Goal: Complete application form: Complete application form

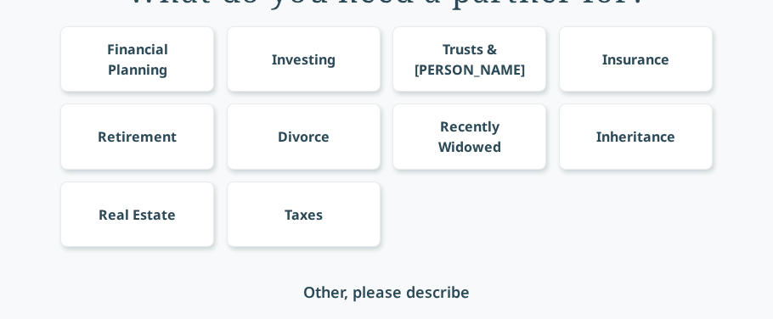
scroll to position [203, 0]
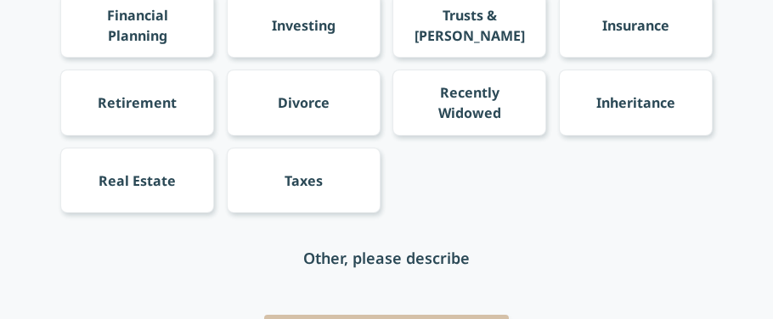
click at [105, 22] on div "Financial Planning" at bounding box center [137, 25] width 122 height 41
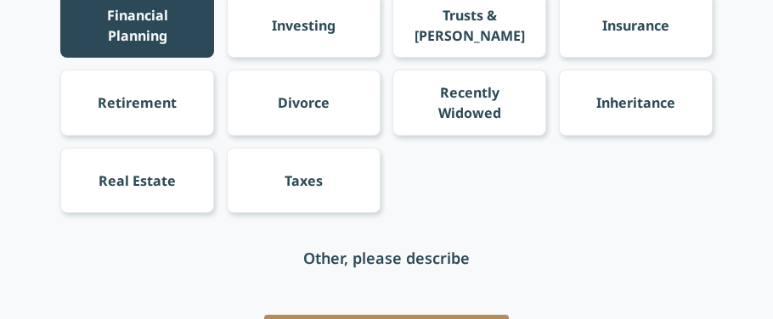
click at [271, 39] on div "Investing" at bounding box center [304, 24] width 154 height 65
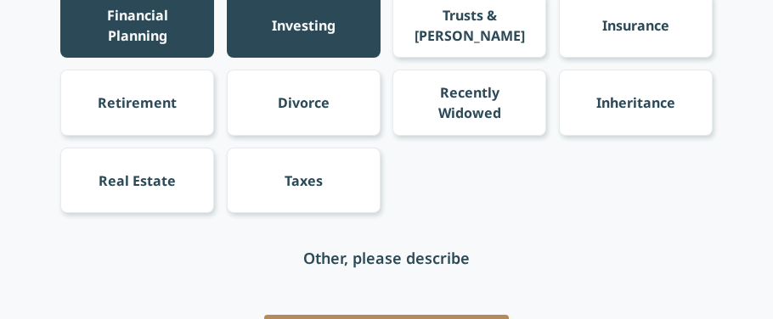
click at [588, 22] on div "Insurance" at bounding box center [636, 24] width 154 height 65
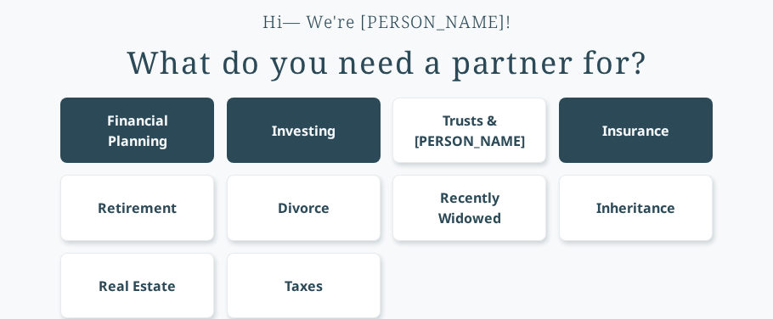
scroll to position [64, 0]
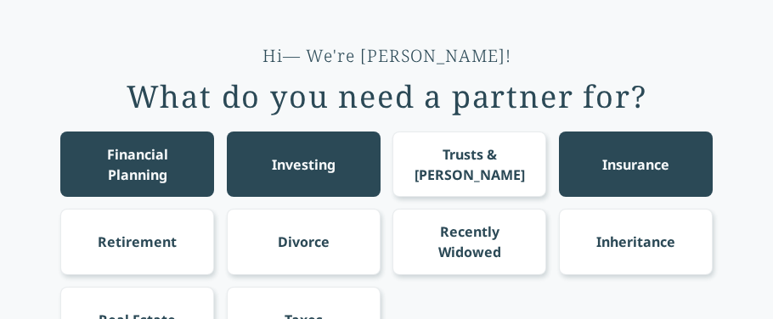
click at [583, 158] on div "Insurance" at bounding box center [636, 164] width 154 height 65
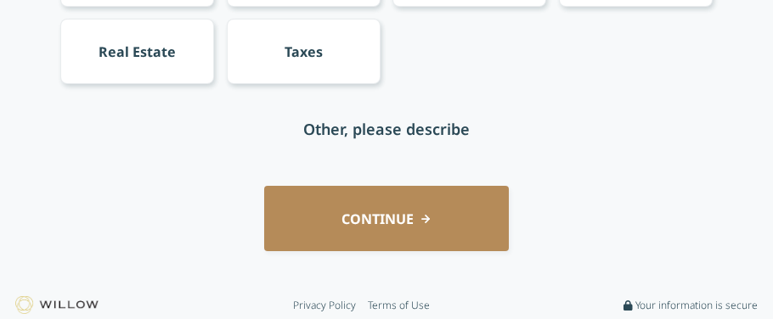
scroll to position [336, 0]
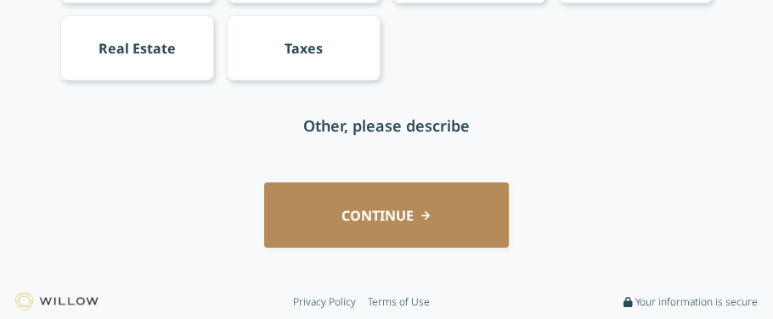
click at [341, 145] on div "Other, please describe" at bounding box center [386, 125] width 652 height 65
click at [339, 135] on div "Other, please describe" at bounding box center [386, 126] width 167 height 24
drag, startPoint x: 339, startPoint y: 135, endPoint x: 331, endPoint y: 124, distance: 13.4
click at [331, 124] on input "text" at bounding box center [387, 125] width 272 height 65
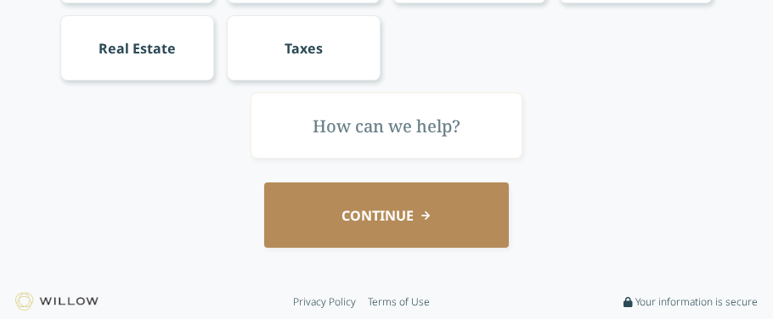
click at [331, 124] on input "text" at bounding box center [387, 125] width 272 height 65
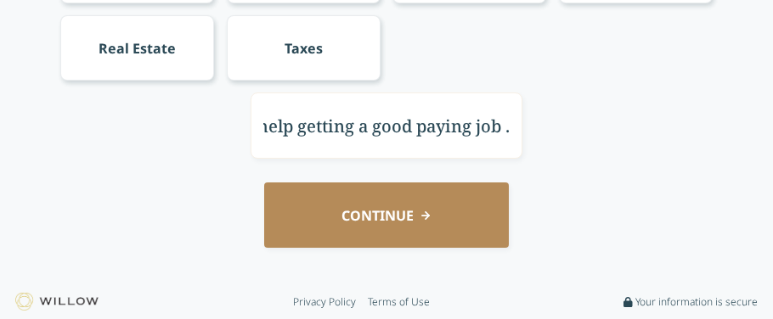
scroll to position [0, 0]
click at [421, 143] on input "I need a life coach to help me get my GED . I need help getting a good paying j…" at bounding box center [387, 125] width 272 height 65
type input "I need a life coach to help me get my GED . I need help getting a good paying j…"
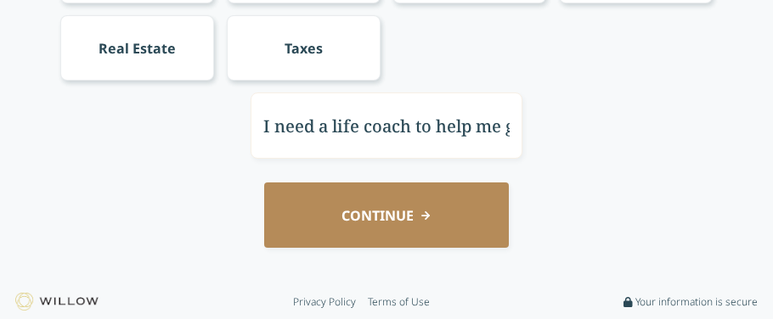
click at [381, 217] on button "CONTINUE" at bounding box center [386, 215] width 245 height 65
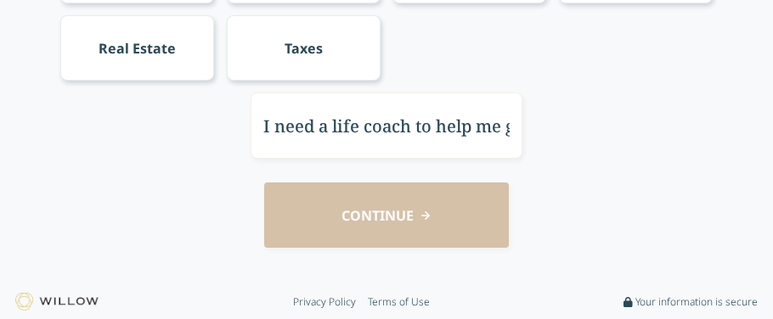
scroll to position [115, 0]
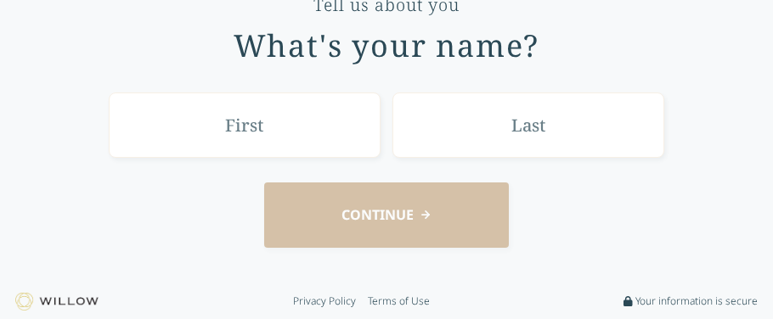
click at [294, 146] on input "text" at bounding box center [245, 125] width 272 height 65
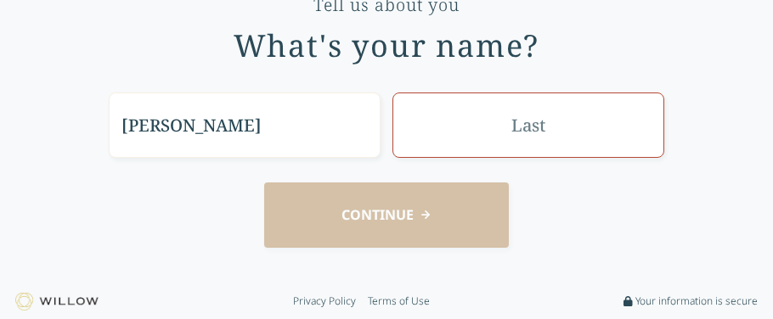
type input "[PERSON_NAME]"
click at [419, 138] on input "text" at bounding box center [528, 125] width 272 height 65
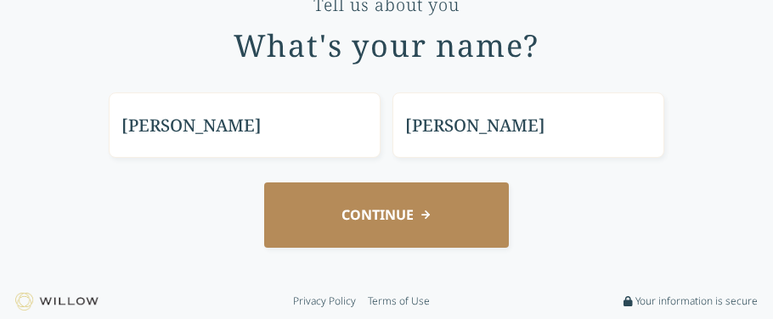
type input "[PERSON_NAME]"
click at [354, 172] on div "Tell us about you What's your name? [PERSON_NAME] CONTINUE" at bounding box center [387, 117] width 726 height 309
click at [361, 194] on button "CONTINUE" at bounding box center [386, 215] width 245 height 65
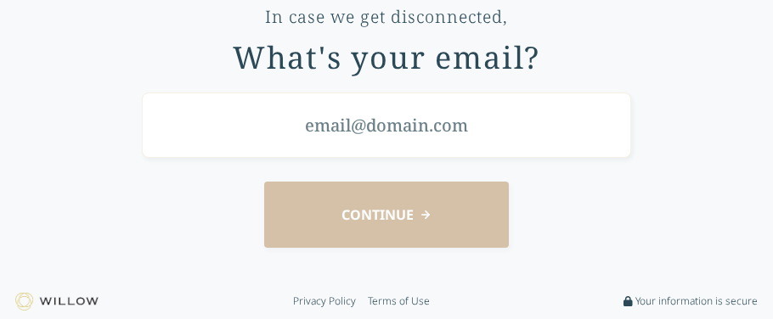
scroll to position [103, 0]
click at [353, 145] on input "email" at bounding box center [386, 125] width 489 height 65
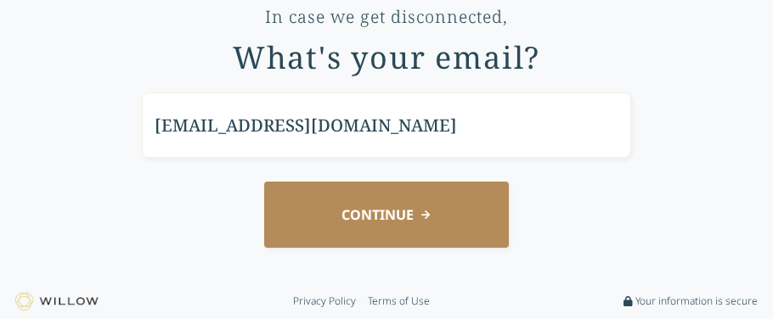
type input "[EMAIL_ADDRESS][DOMAIN_NAME]"
click at [318, 184] on button "CONTINUE" at bounding box center [386, 214] width 245 height 65
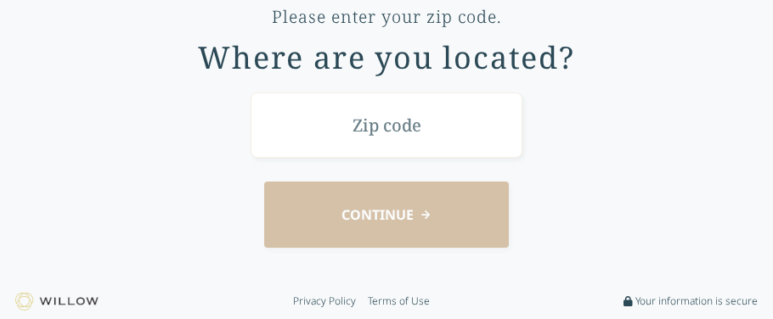
click at [319, 200] on div "CONTINUE" at bounding box center [387, 214] width 726 height 65
click at [325, 138] on input "text" at bounding box center [387, 125] width 272 height 65
type input "51503"
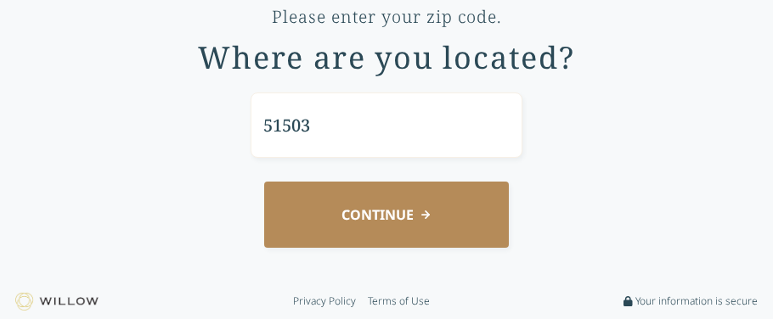
click at [353, 206] on button "CONTINUE" at bounding box center [386, 214] width 245 height 65
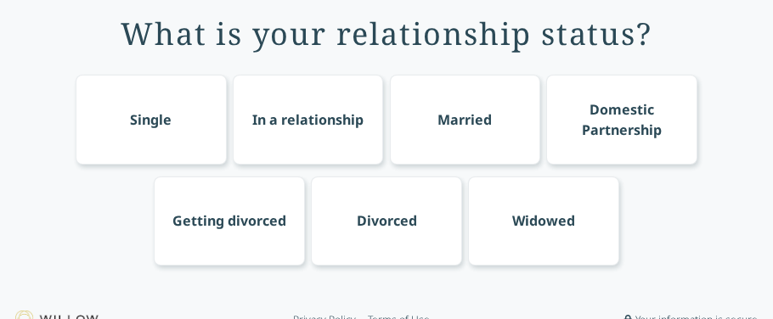
click at [127, 103] on div "Single" at bounding box center [151, 120] width 151 height 90
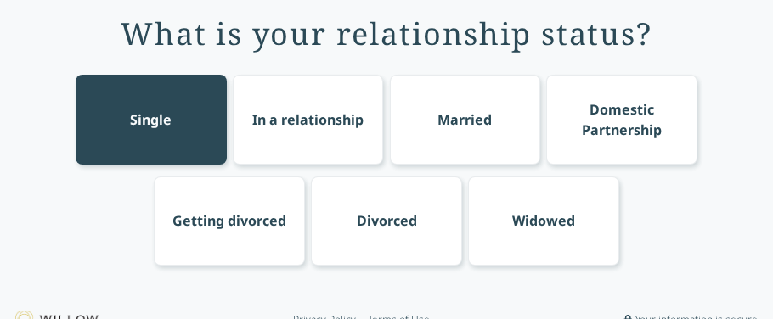
scroll to position [53, 0]
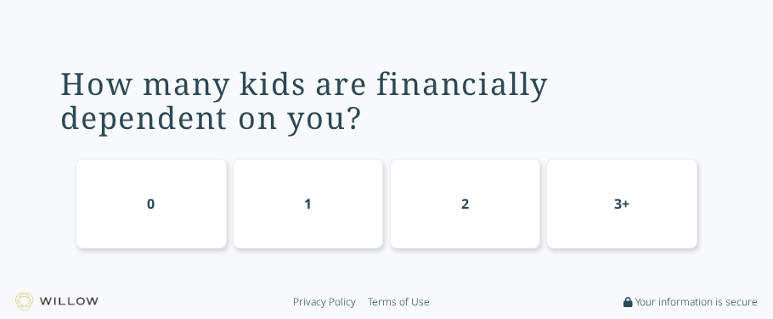
click at [126, 218] on div "0" at bounding box center [151, 204] width 151 height 90
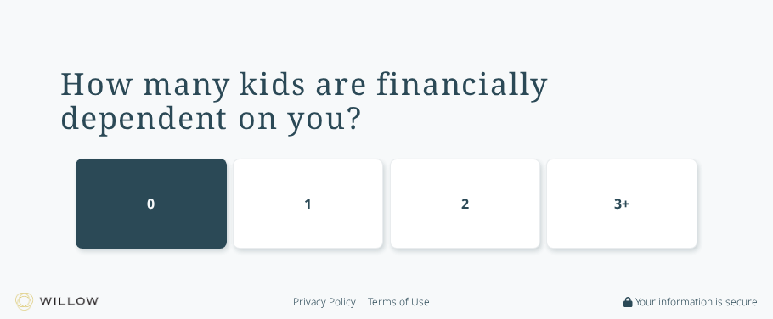
scroll to position [103, 0]
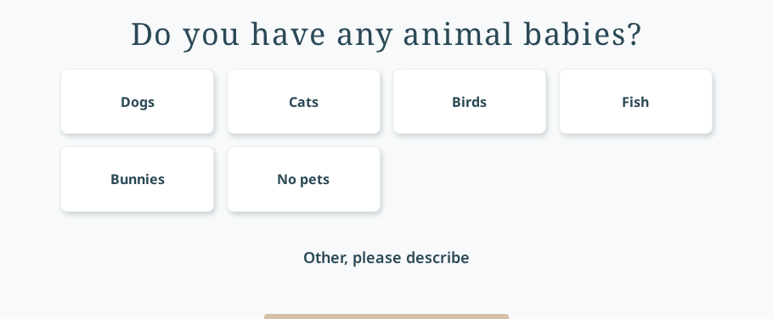
click at [343, 155] on div "No pets" at bounding box center [304, 178] width 154 height 65
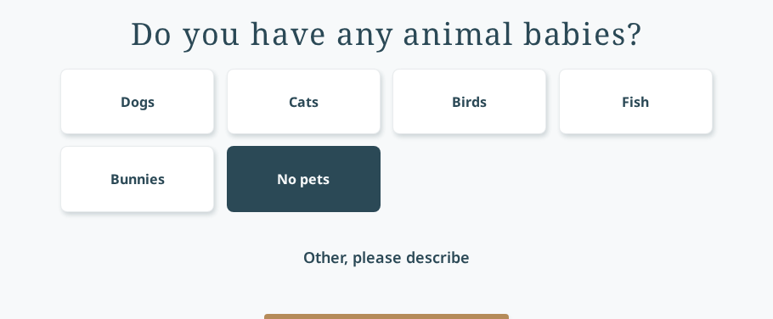
click at [343, 155] on div "No pets" at bounding box center [304, 178] width 154 height 65
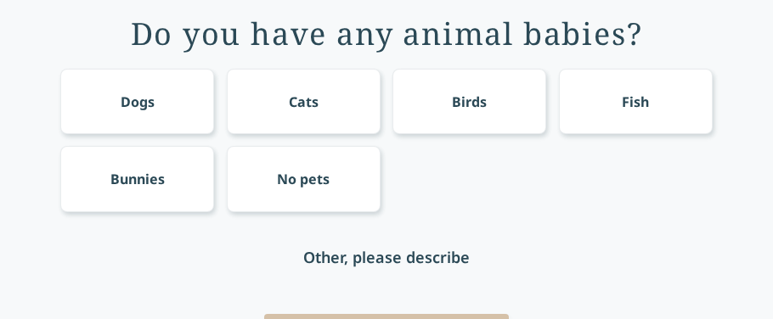
click at [313, 189] on div "No pets" at bounding box center [303, 179] width 53 height 20
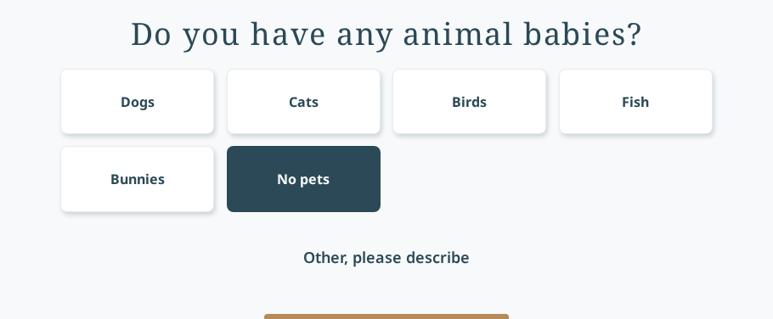
click at [313, 189] on div "No pets" at bounding box center [303, 179] width 53 height 20
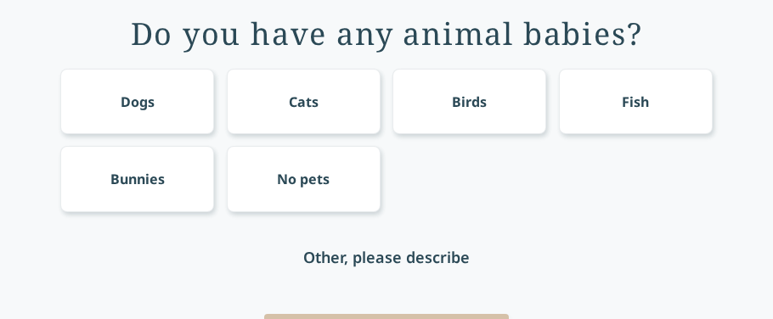
click at [309, 182] on div "No pets" at bounding box center [303, 179] width 53 height 20
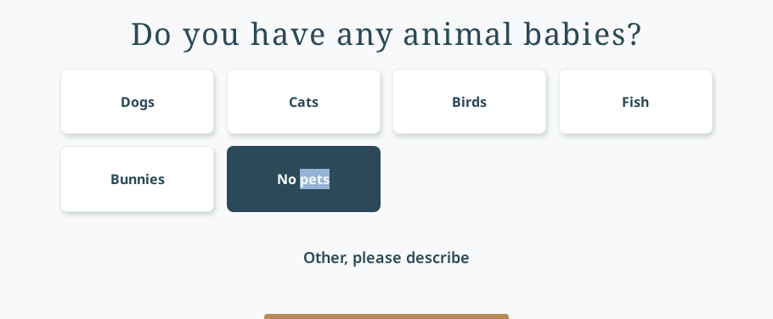
click at [309, 182] on div "No pets" at bounding box center [303, 179] width 53 height 20
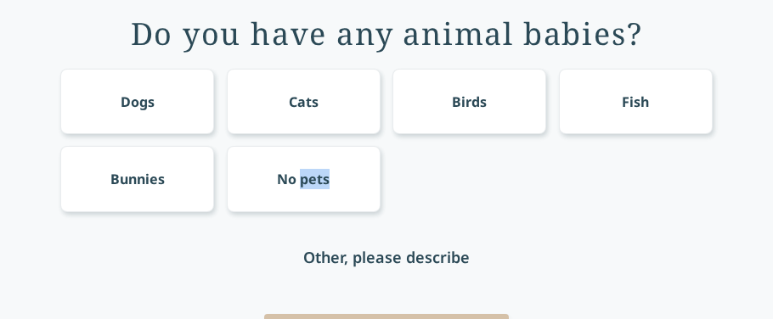
click at [309, 182] on div "No pets" at bounding box center [303, 179] width 53 height 20
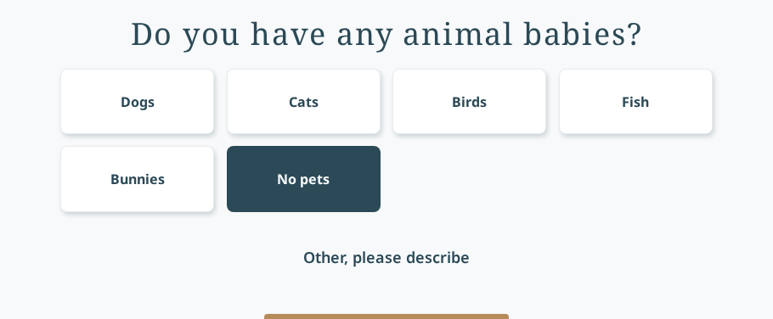
click at [310, 183] on div "No pets" at bounding box center [303, 179] width 53 height 20
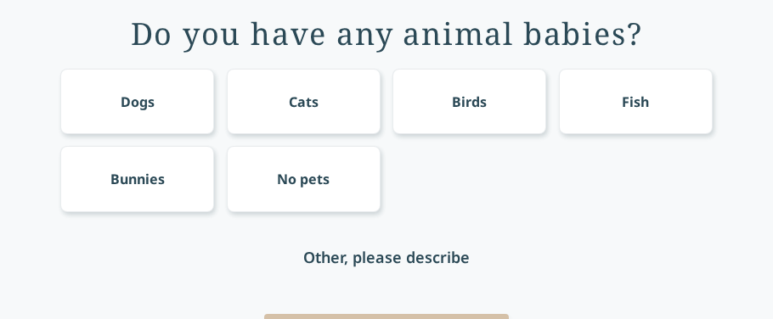
click at [315, 226] on div "Other, please describe" at bounding box center [386, 256] width 652 height 65
click at [311, 203] on div "No pets" at bounding box center [304, 178] width 154 height 65
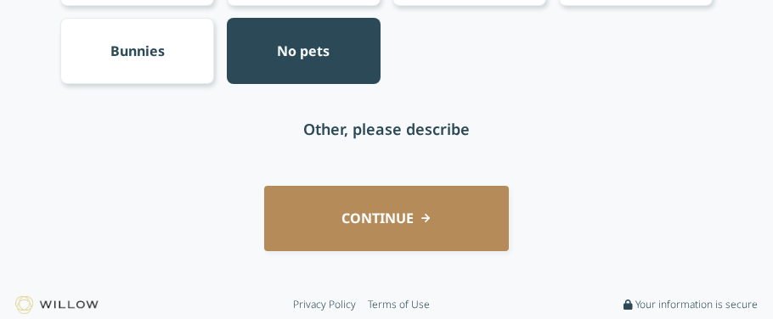
scroll to position [234, 0]
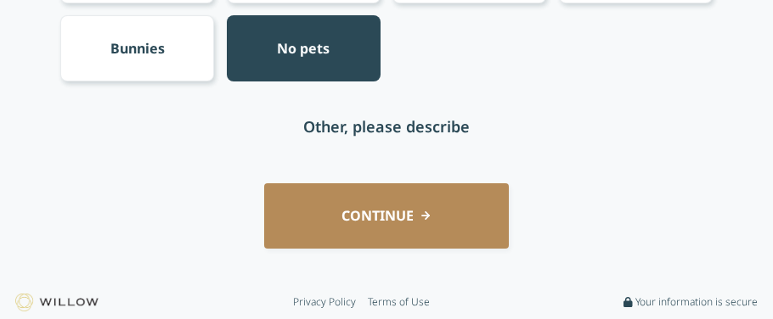
click at [394, 202] on button "CONTINUE" at bounding box center [386, 216] width 245 height 65
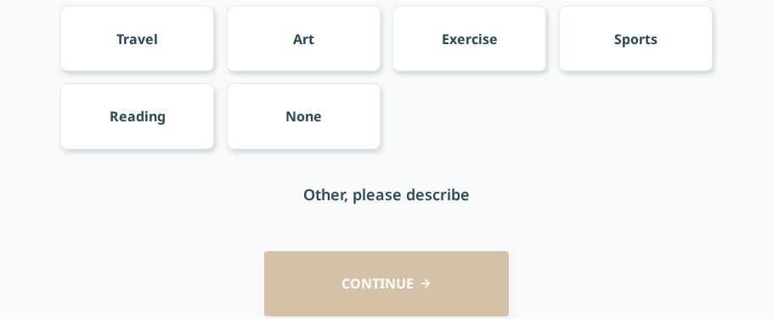
scroll to position [132, 0]
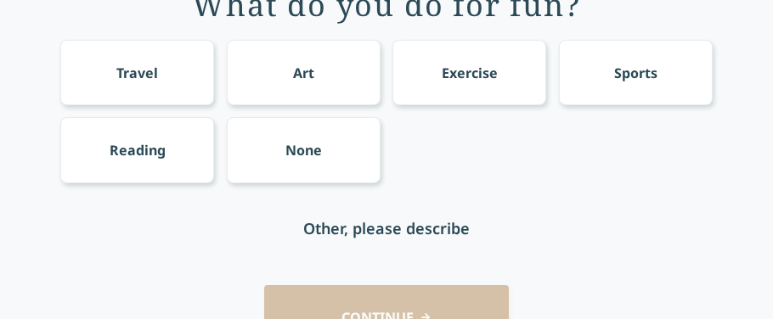
click at [632, 91] on div "Sports" at bounding box center [636, 72] width 154 height 65
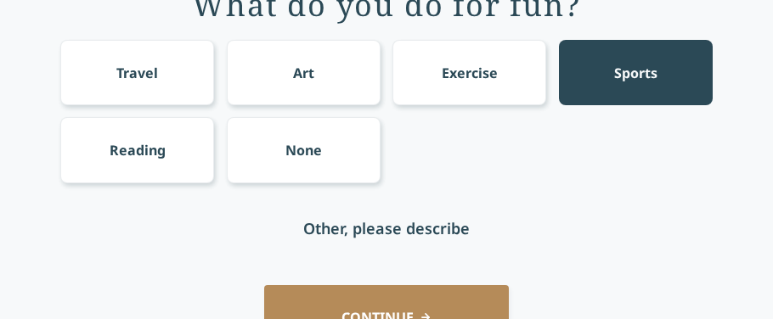
click at [415, 228] on div "Other, please describe" at bounding box center [386, 229] width 167 height 24
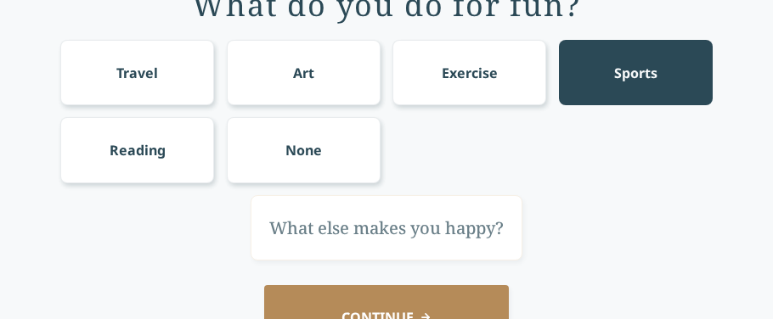
click at [415, 228] on input "text" at bounding box center [387, 227] width 272 height 65
type input "I enjoy getting into special Olympics activities whene I can"
click at [382, 308] on button "CONTINUE" at bounding box center [386, 317] width 245 height 65
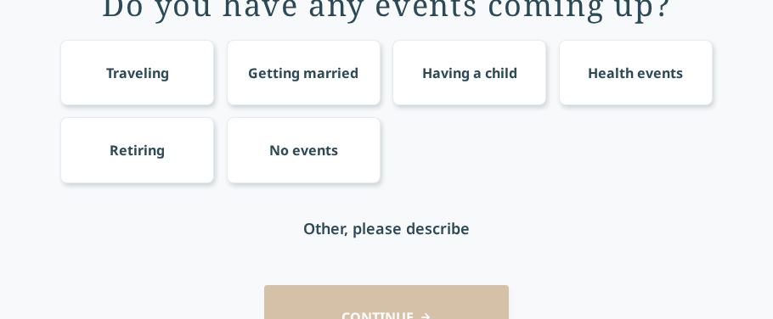
click at [282, 150] on div "No events" at bounding box center [303, 150] width 69 height 20
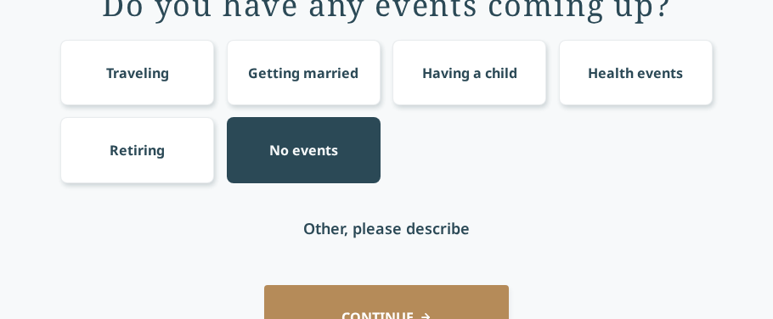
click at [346, 308] on button "CONTINUE" at bounding box center [386, 317] width 245 height 65
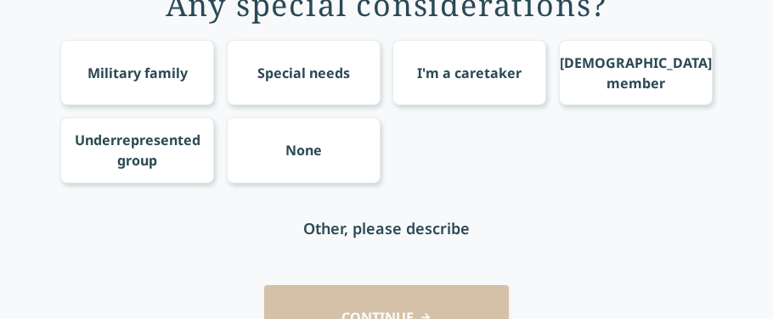
click at [284, 92] on div "Special needs" at bounding box center [304, 72] width 154 height 65
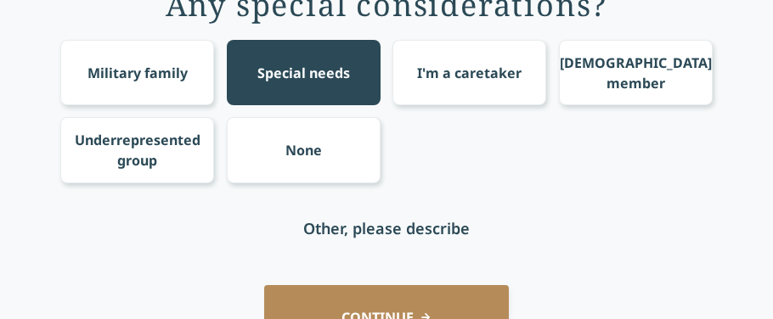
click at [318, 227] on div "Other, please describe" at bounding box center [386, 229] width 167 height 24
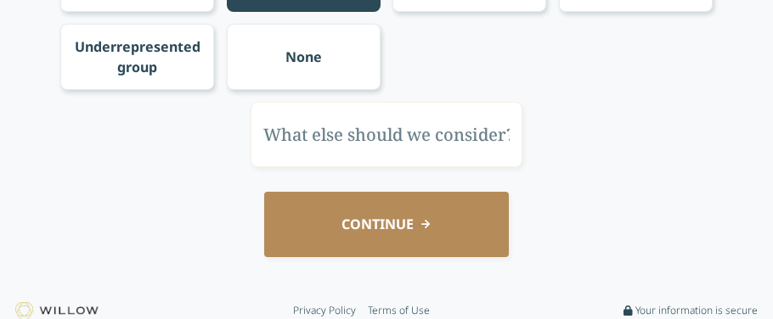
scroll to position [234, 0]
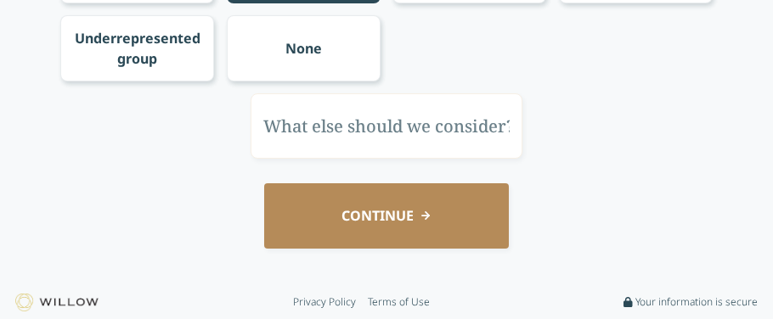
click at [283, 144] on input "text" at bounding box center [387, 125] width 272 height 65
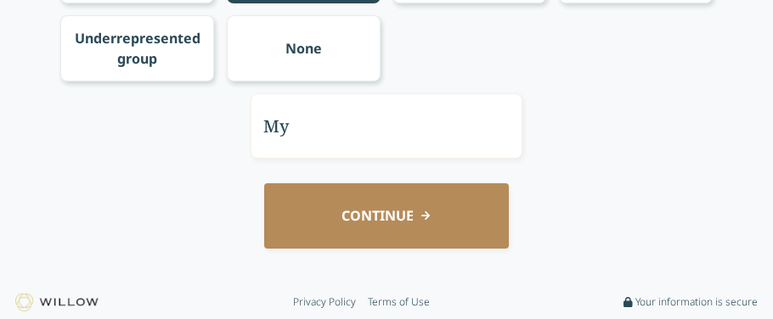
type input "M"
type input "I have special needs myself"
click at [269, 208] on button "CONTINUE" at bounding box center [386, 216] width 245 height 65
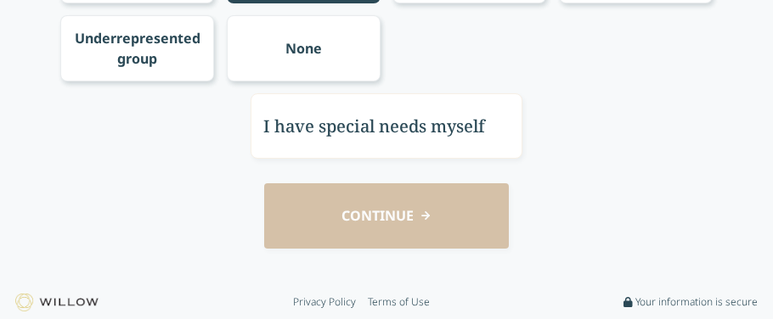
scroll to position [42, 0]
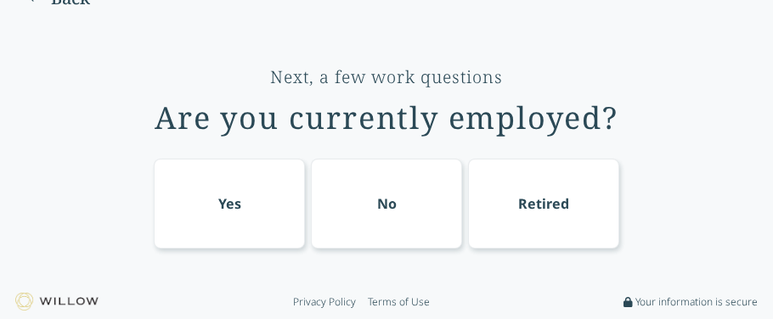
click at [415, 222] on div "No" at bounding box center [386, 204] width 151 height 90
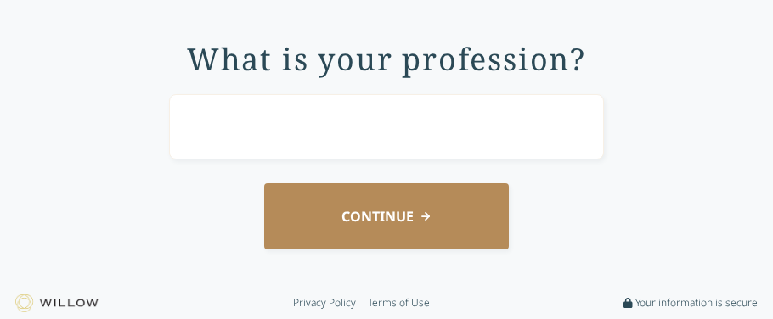
scroll to position [79, 0]
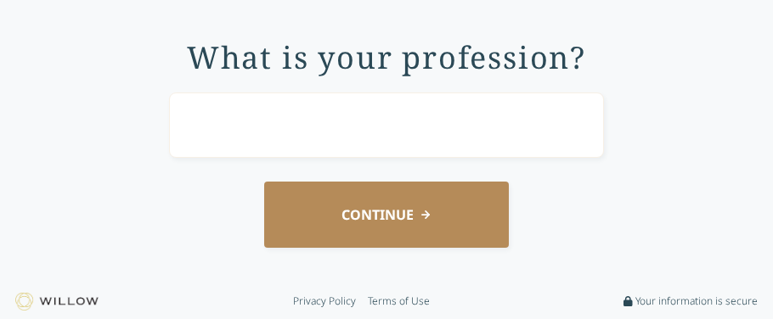
click at [353, 144] on input "text" at bounding box center [386, 125] width 435 height 65
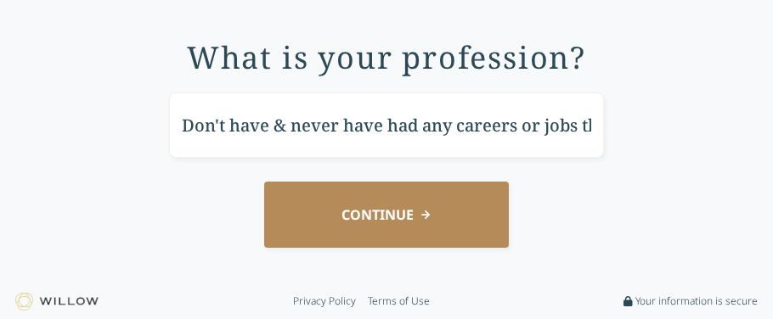
click at [332, 128] on input "Don't have & never have had any careers or jobs that's one reason I need you" at bounding box center [386, 125] width 435 height 65
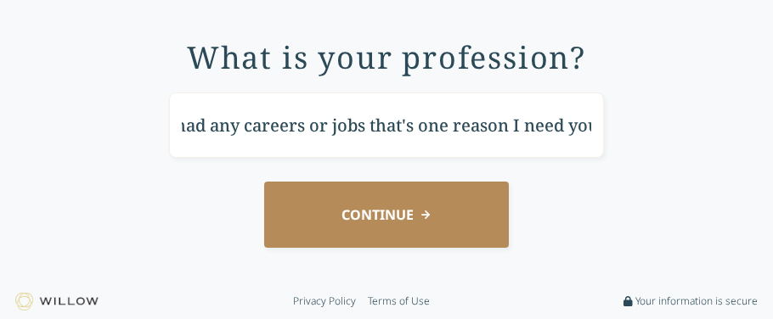
scroll to position [0, 223]
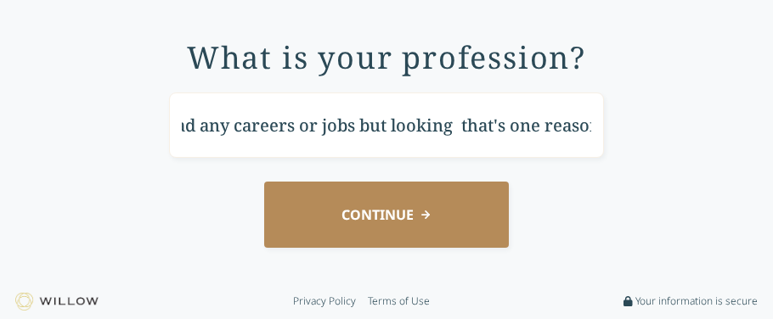
type input "Don't have & never have had any careers or jobs but looking that's one reason I…"
click at [324, 223] on button "CONTINUE" at bounding box center [386, 214] width 245 height 65
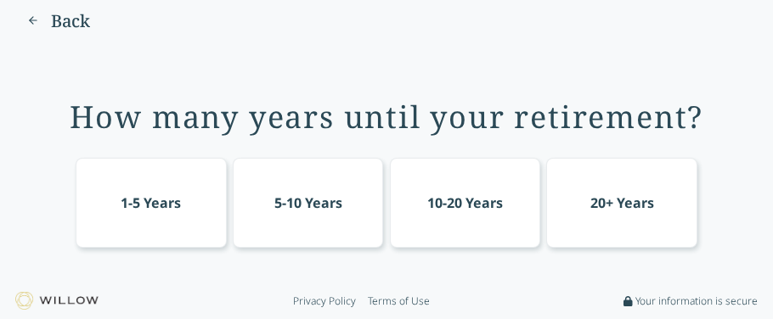
scroll to position [0, 0]
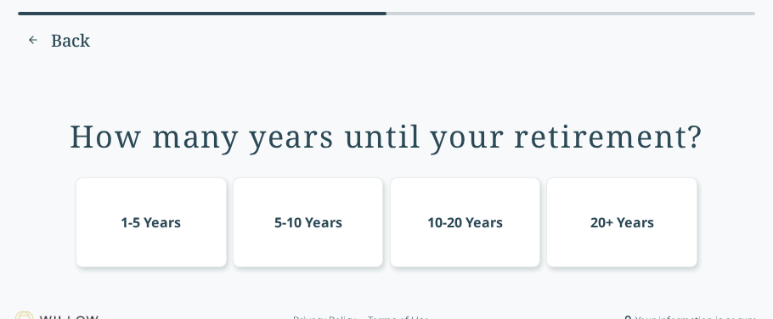
click at [490, 222] on div "10-20 Years" at bounding box center [465, 222] width 76 height 20
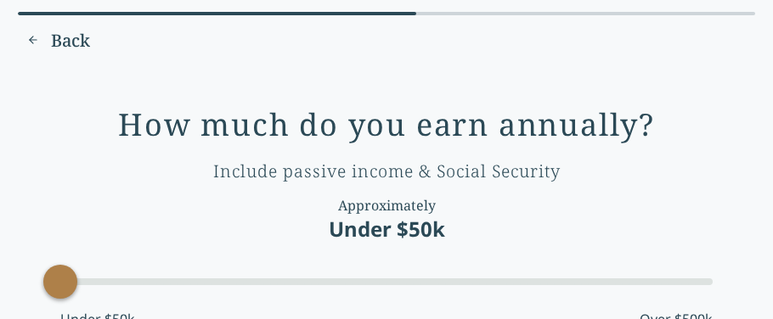
drag, startPoint x: 210, startPoint y: 282, endPoint x: 0, endPoint y: 285, distance: 209.9
click at [0, 285] on div "Questionaire progress Back How much do you earn annually? Include passive incom…" at bounding box center [386, 159] width 773 height 319
click at [237, 271] on div at bounding box center [386, 282] width 652 height 31
click at [264, 162] on div "Include passive income & Social Security" at bounding box center [386, 172] width 347 height 24
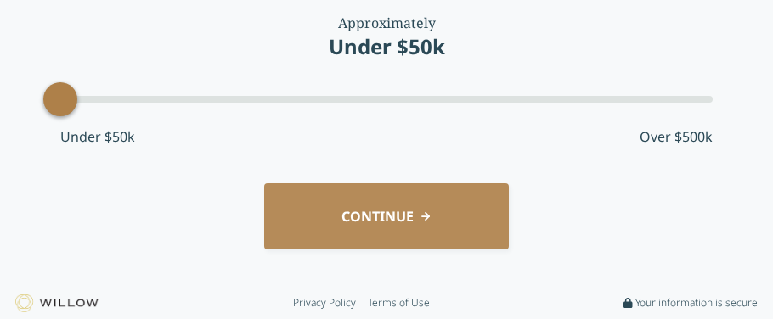
scroll to position [184, 0]
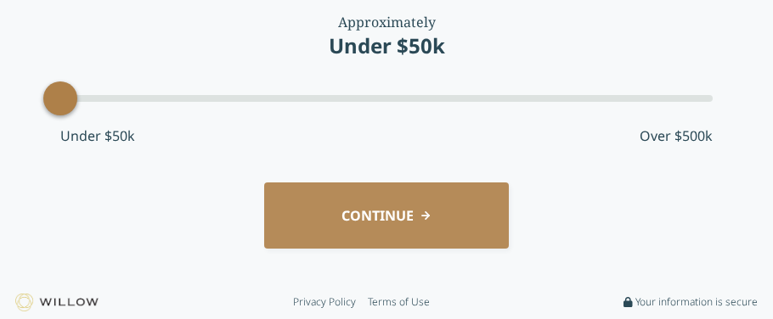
drag, startPoint x: 90, startPoint y: 115, endPoint x: 101, endPoint y: 118, distance: 11.6
click at [101, 118] on div "How much do you earn annually? Include passive income & Social Security Approxi…" at bounding box center [386, 41] width 652 height 235
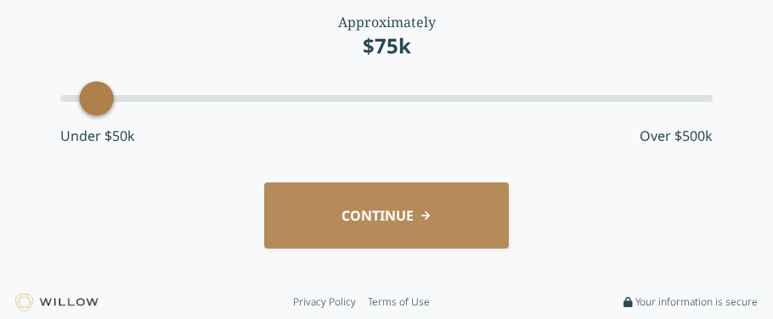
drag, startPoint x: 76, startPoint y: 104, endPoint x: 92, endPoint y: 107, distance: 16.5
click at [92, 107] on div "Accessibility label" at bounding box center [97, 99] width 34 height 34
click at [32, 96] on div "How much do you earn annually? Include passive income & Social Security Approxi…" at bounding box center [387, 84] width 726 height 378
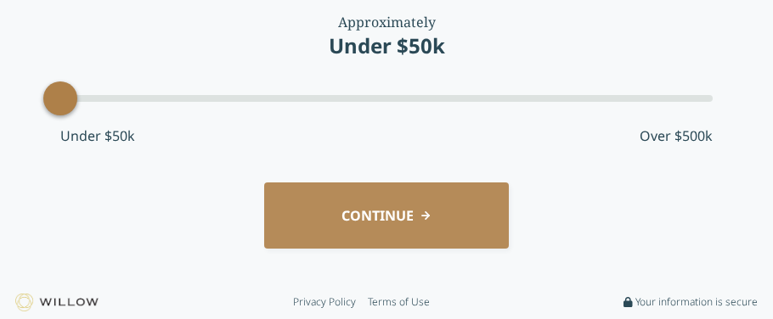
drag, startPoint x: 88, startPoint y: 90, endPoint x: 0, endPoint y: 96, distance: 87.7
click at [361, 188] on button "CONTINUE" at bounding box center [386, 215] width 245 height 65
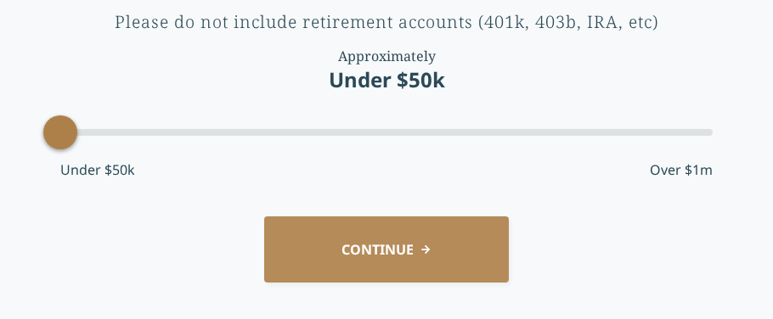
drag, startPoint x: 109, startPoint y: 144, endPoint x: 0, endPoint y: 166, distance: 111.0
click at [309, 249] on button "CONTINUE" at bounding box center [386, 249] width 245 height 65
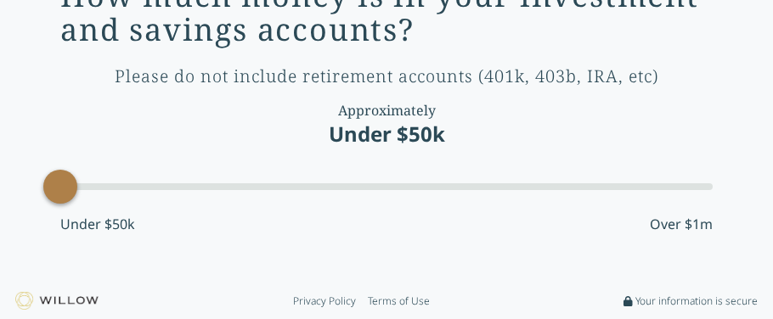
scroll to position [19, 0]
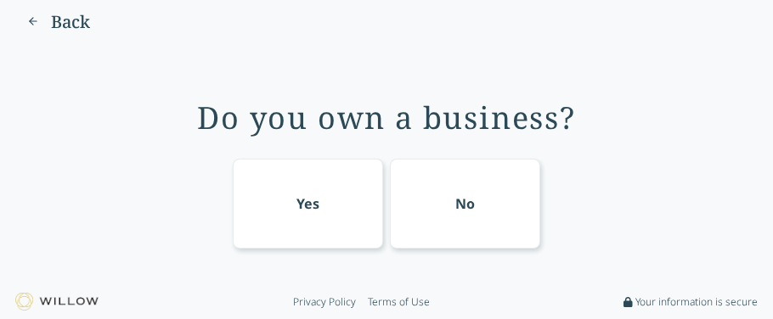
click at [486, 221] on div "No" at bounding box center [465, 204] width 151 height 90
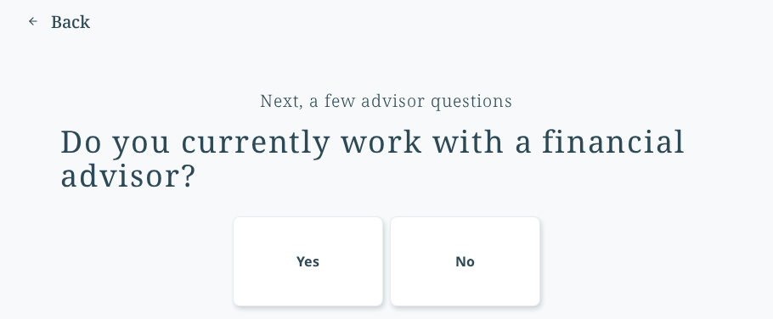
click at [471, 274] on div "No" at bounding box center [465, 262] width 151 height 90
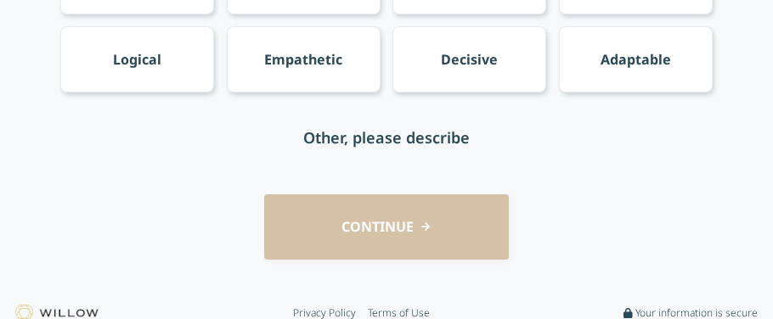
scroll to position [234, 0]
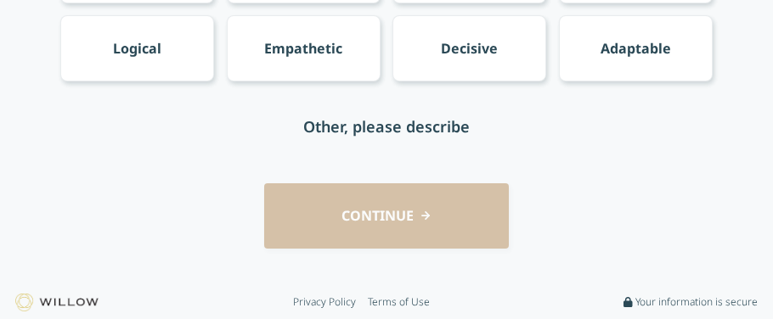
click at [321, 49] on div "Empathetic" at bounding box center [303, 48] width 78 height 20
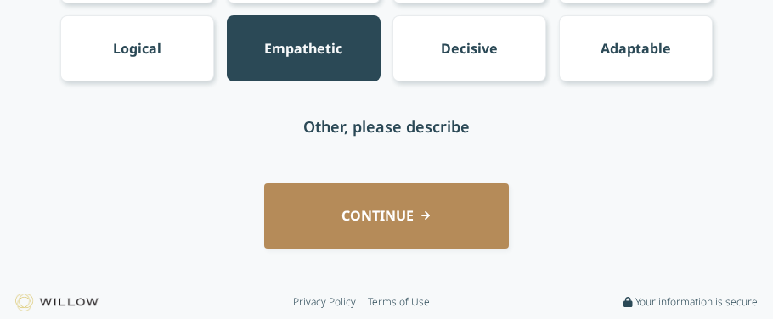
click at [359, 196] on button "CONTINUE" at bounding box center [386, 216] width 245 height 65
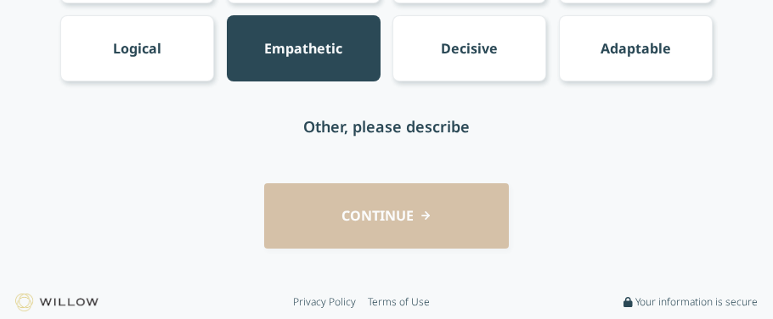
scroll to position [53, 0]
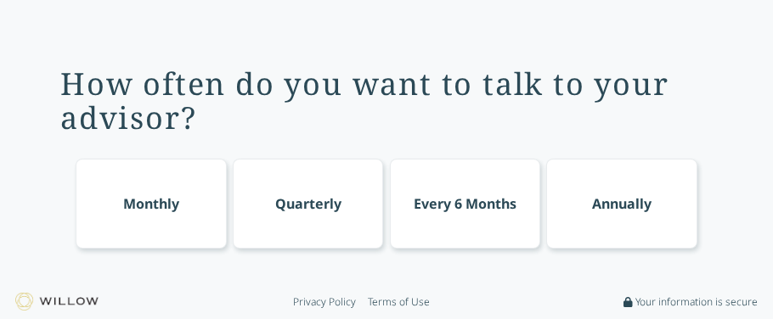
click at [81, 231] on div "Monthly" at bounding box center [151, 204] width 151 height 90
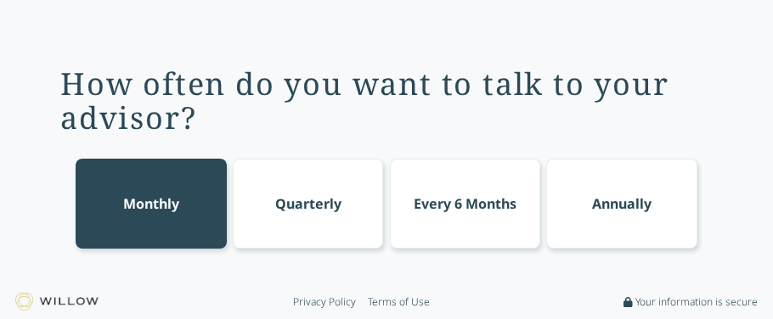
scroll to position [168, 0]
click at [24, 231] on div "How often do you want to talk to your advisor? Monthly Quarterly Every 6 Months…" at bounding box center [387, 148] width 726 height 247
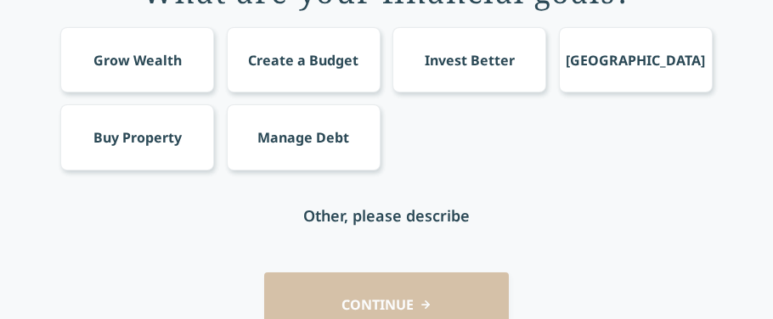
click at [24, 231] on div "Next, a few financial questions What are your financial goals? Grow Wealth Crea…" at bounding box center [387, 136] width 726 height 453
